Goal: Find specific page/section: Find specific page/section

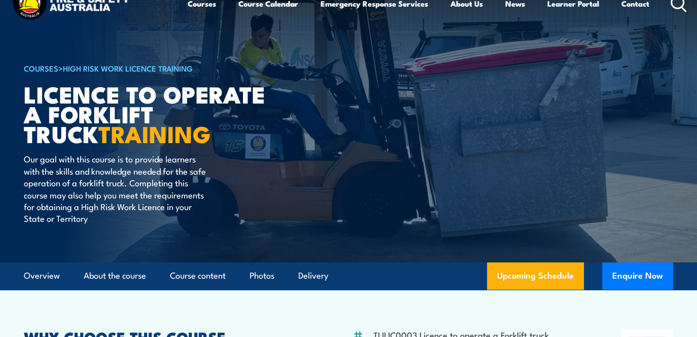
scroll to position [101, 0]
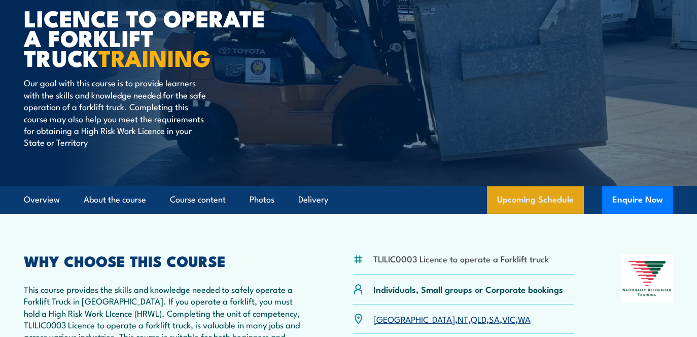
click at [563, 196] on link "Upcoming Schedule" at bounding box center [535, 199] width 97 height 27
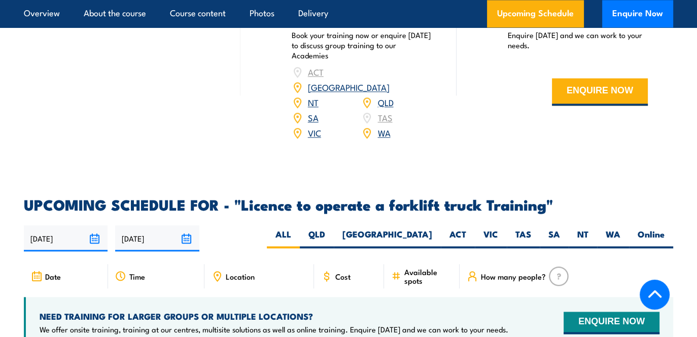
scroll to position [1496, 0]
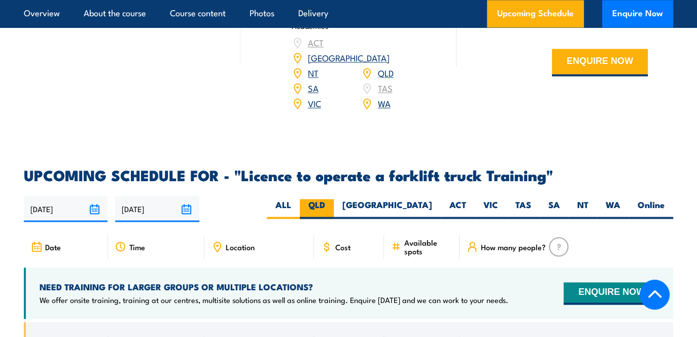
click at [334, 199] on label "QLD" at bounding box center [317, 209] width 34 height 20
click at [332, 199] on input "QLD" at bounding box center [328, 202] width 7 height 7
radio input "true"
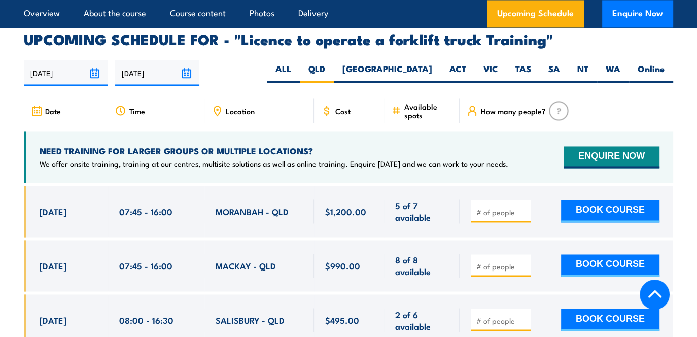
scroll to position [1648, 0]
